Goal: Information Seeking & Learning: Learn about a topic

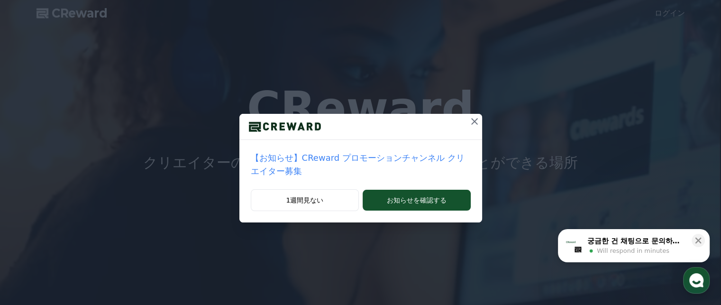
click at [471, 124] on icon at bounding box center [474, 121] width 7 height 7
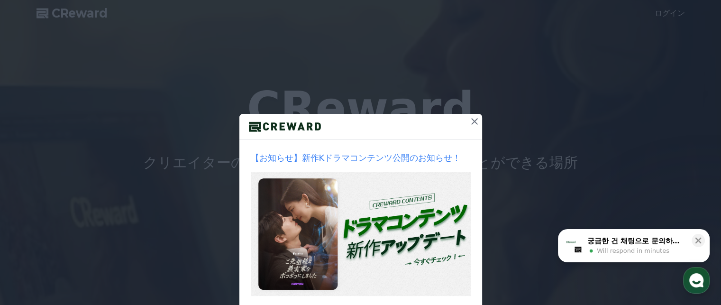
click at [467, 124] on button at bounding box center [474, 121] width 15 height 15
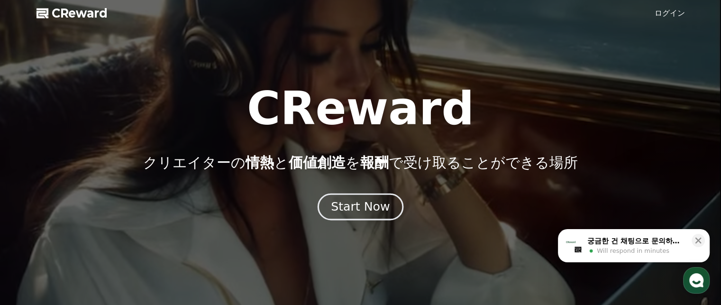
click at [378, 198] on div "Start Now" at bounding box center [360, 206] width 59 height 16
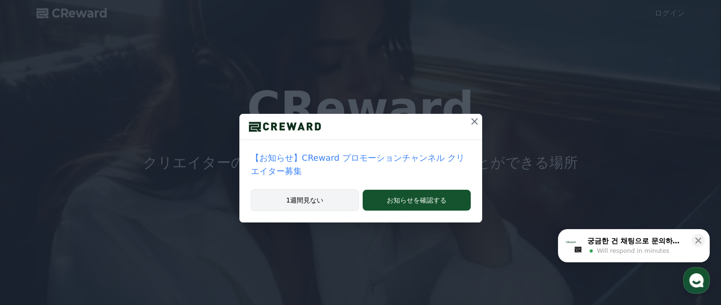
click at [318, 189] on button "1週間見ない" at bounding box center [305, 200] width 108 height 22
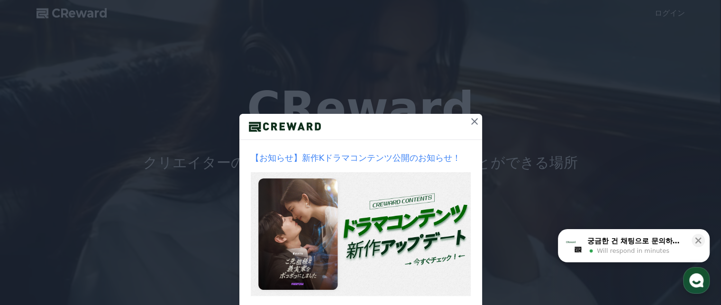
click at [471, 120] on icon at bounding box center [474, 121] width 7 height 7
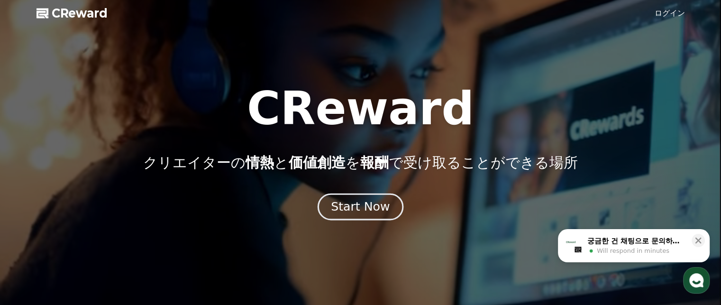
click at [375, 200] on div "Start Now" at bounding box center [360, 206] width 59 height 16
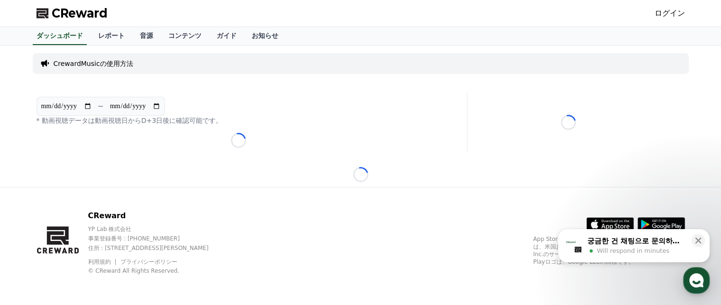
click at [101, 64] on p "CrewardMusicの使用方法" at bounding box center [94, 63] width 80 height 9
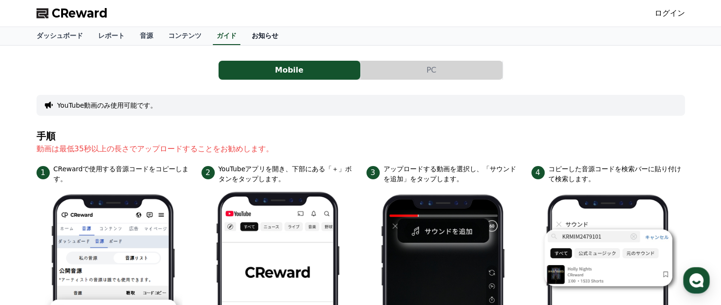
click at [244, 41] on link "お知らせ" at bounding box center [265, 36] width 42 height 18
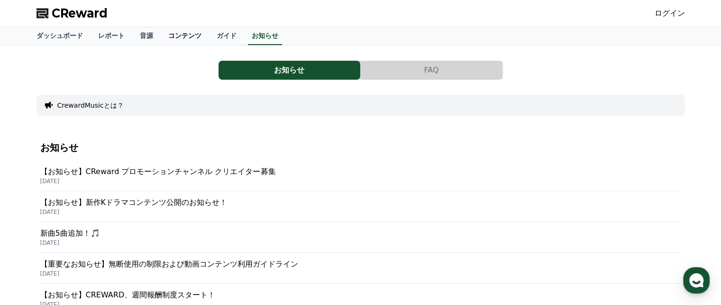
click at [167, 39] on link "コンテンツ" at bounding box center [185, 36] width 48 height 18
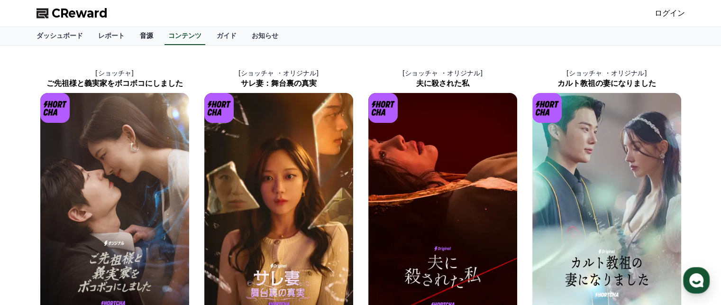
click at [132, 37] on link "音源" at bounding box center [146, 36] width 28 height 18
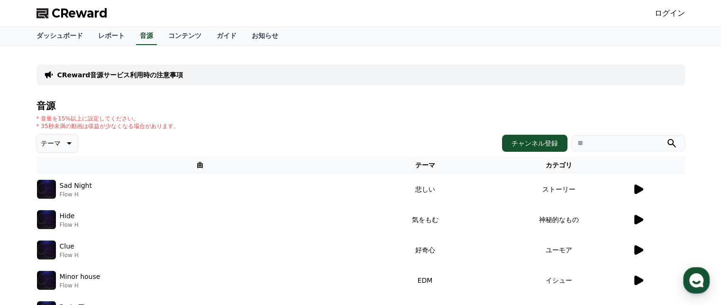
click at [639, 190] on icon at bounding box center [638, 188] width 9 height 9
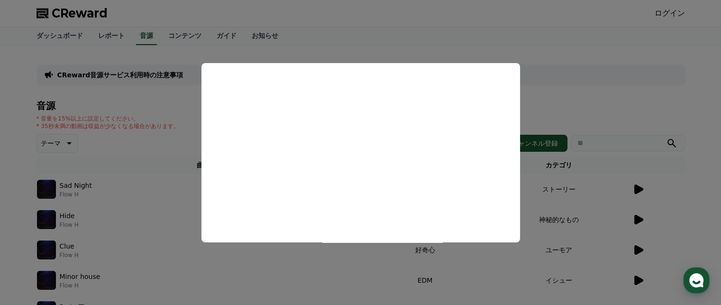
click at [471, 47] on button "close modal" at bounding box center [360, 152] width 721 height 305
